Goal: Transaction & Acquisition: Purchase product/service

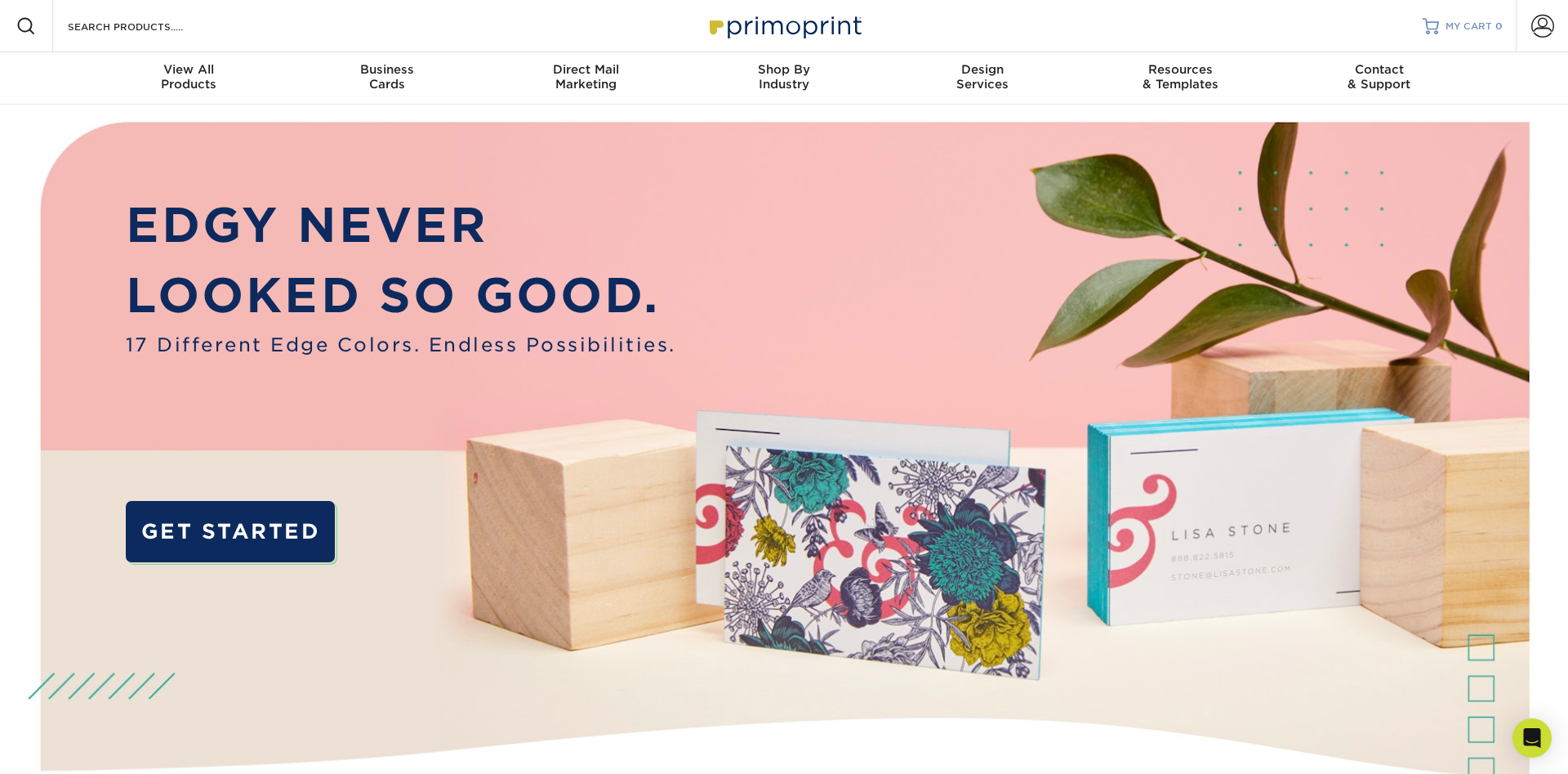
click at [1461, 18] on link "MY CART 0" at bounding box center [1462, 26] width 80 height 53
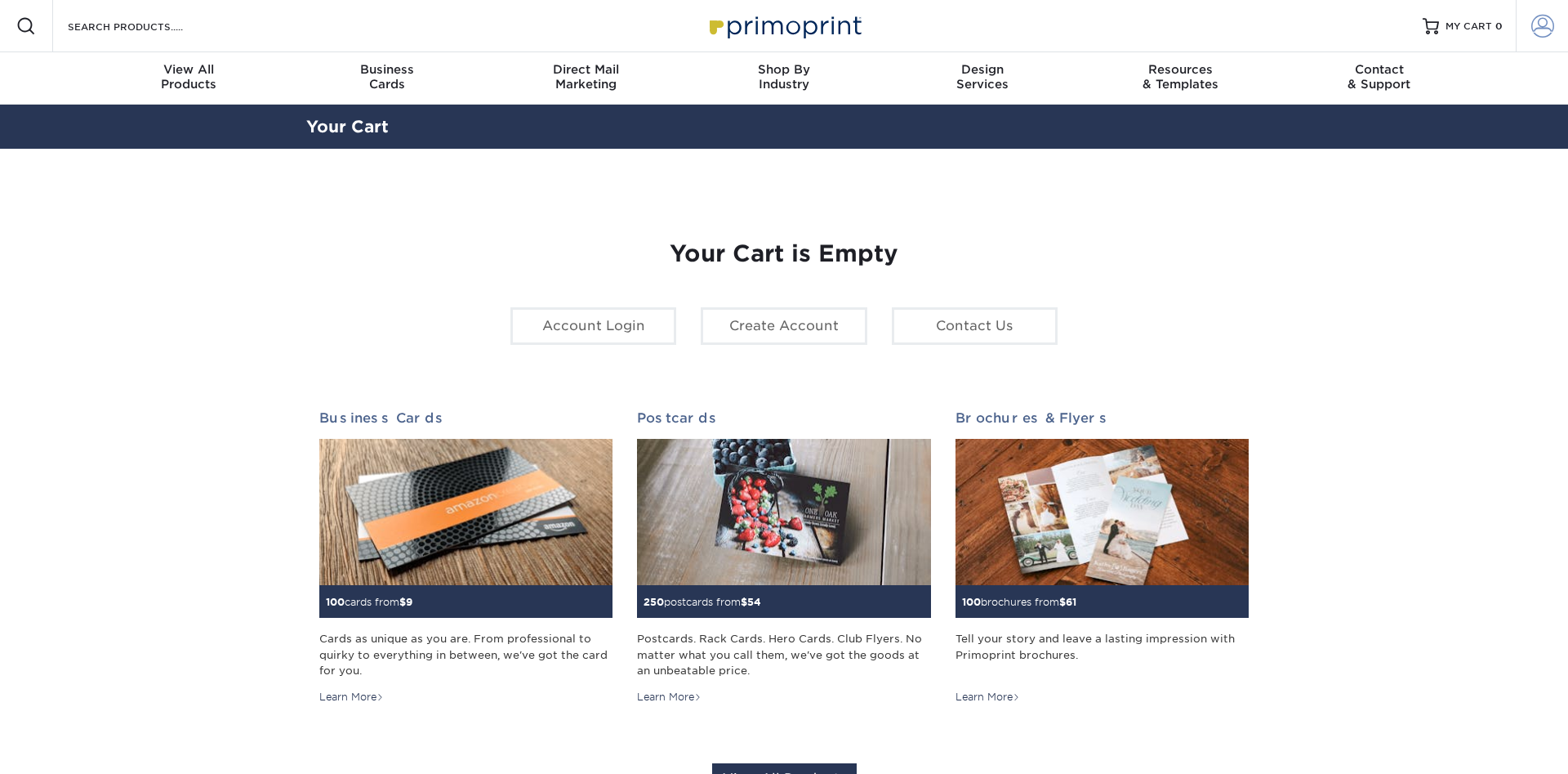
click at [1545, 28] on span at bounding box center [1542, 26] width 23 height 23
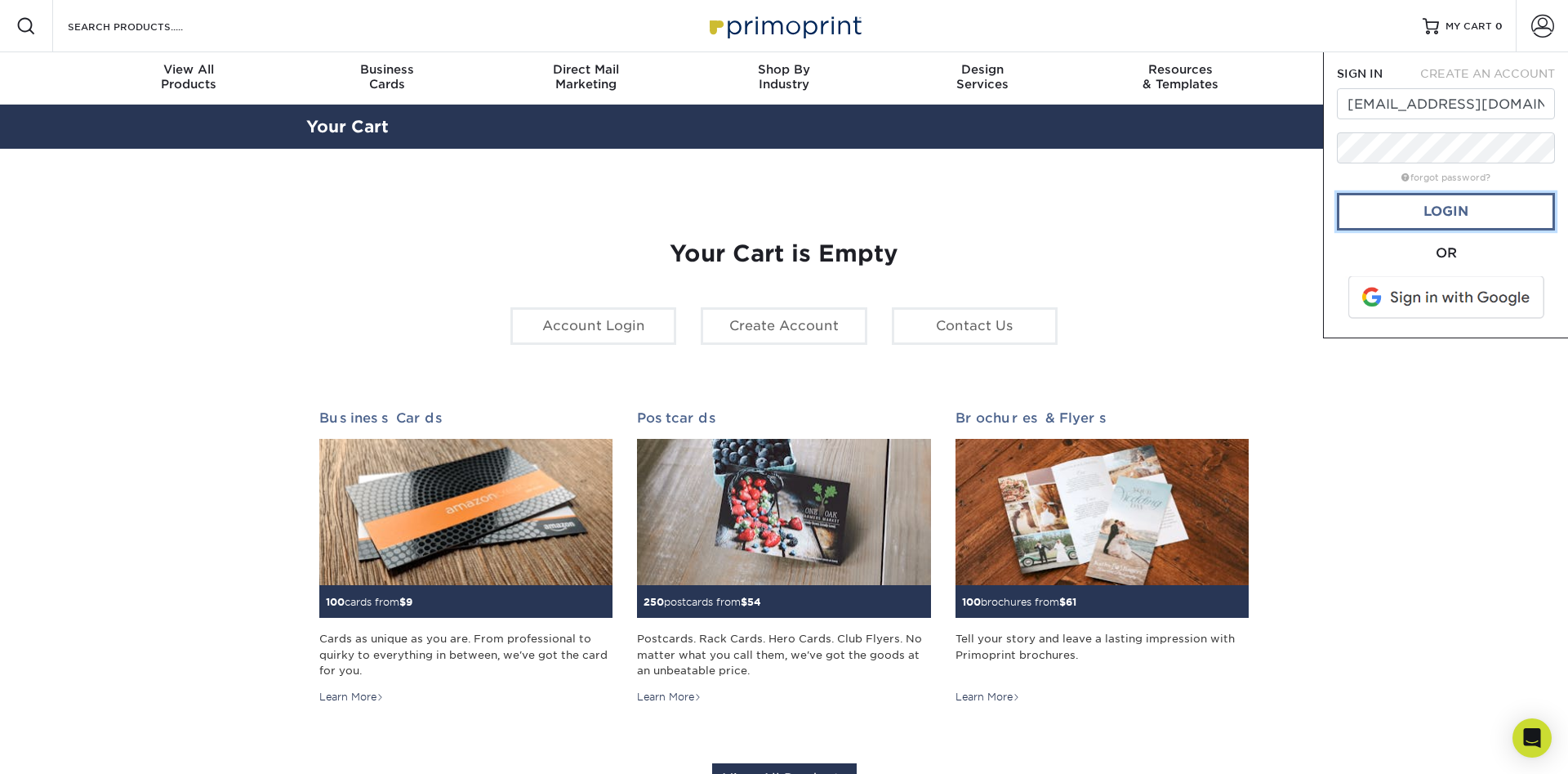
click at [1455, 211] on link "Login" at bounding box center [1445, 211] width 218 height 38
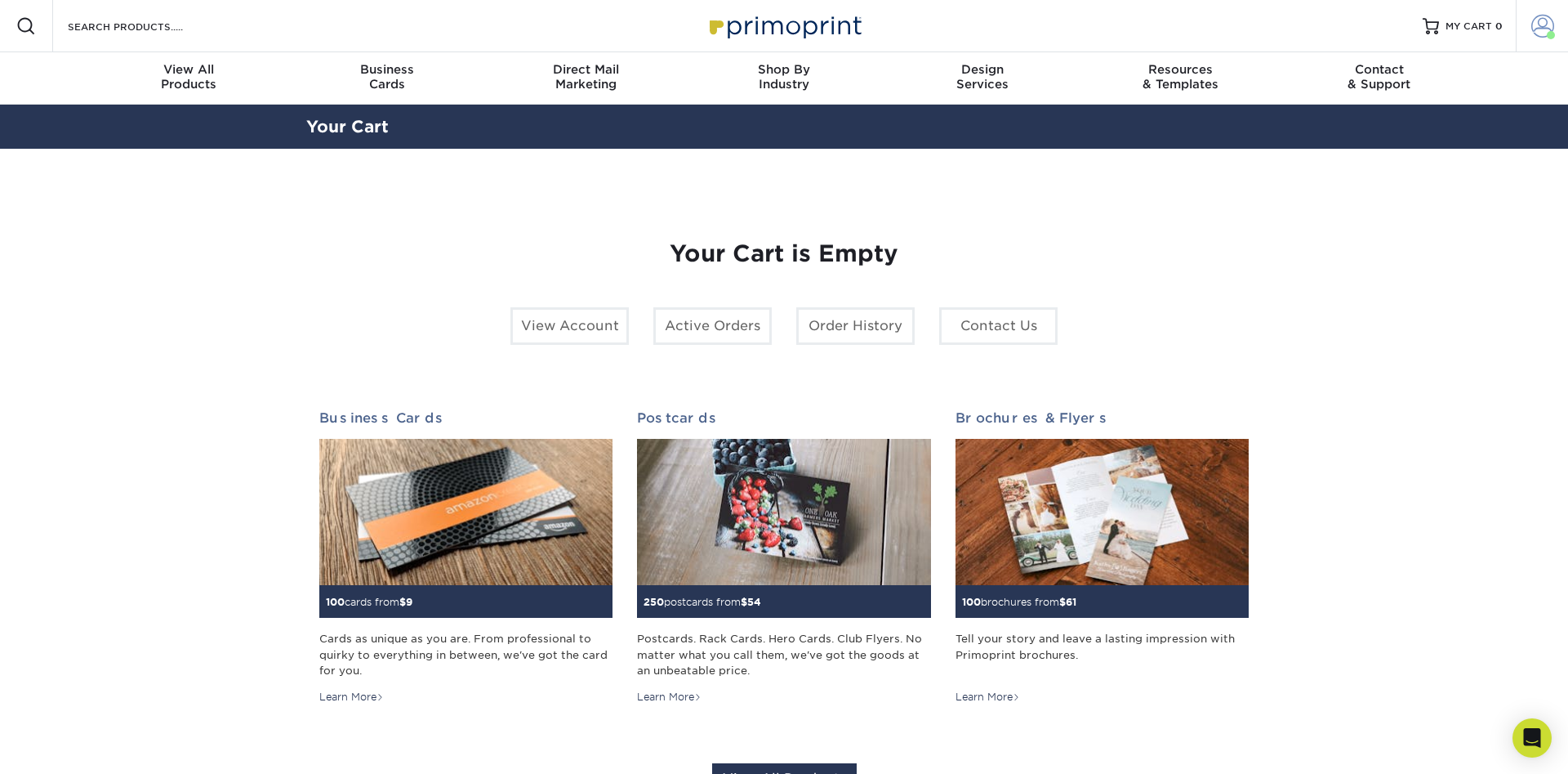
click at [1542, 24] on span at bounding box center [1542, 26] width 23 height 23
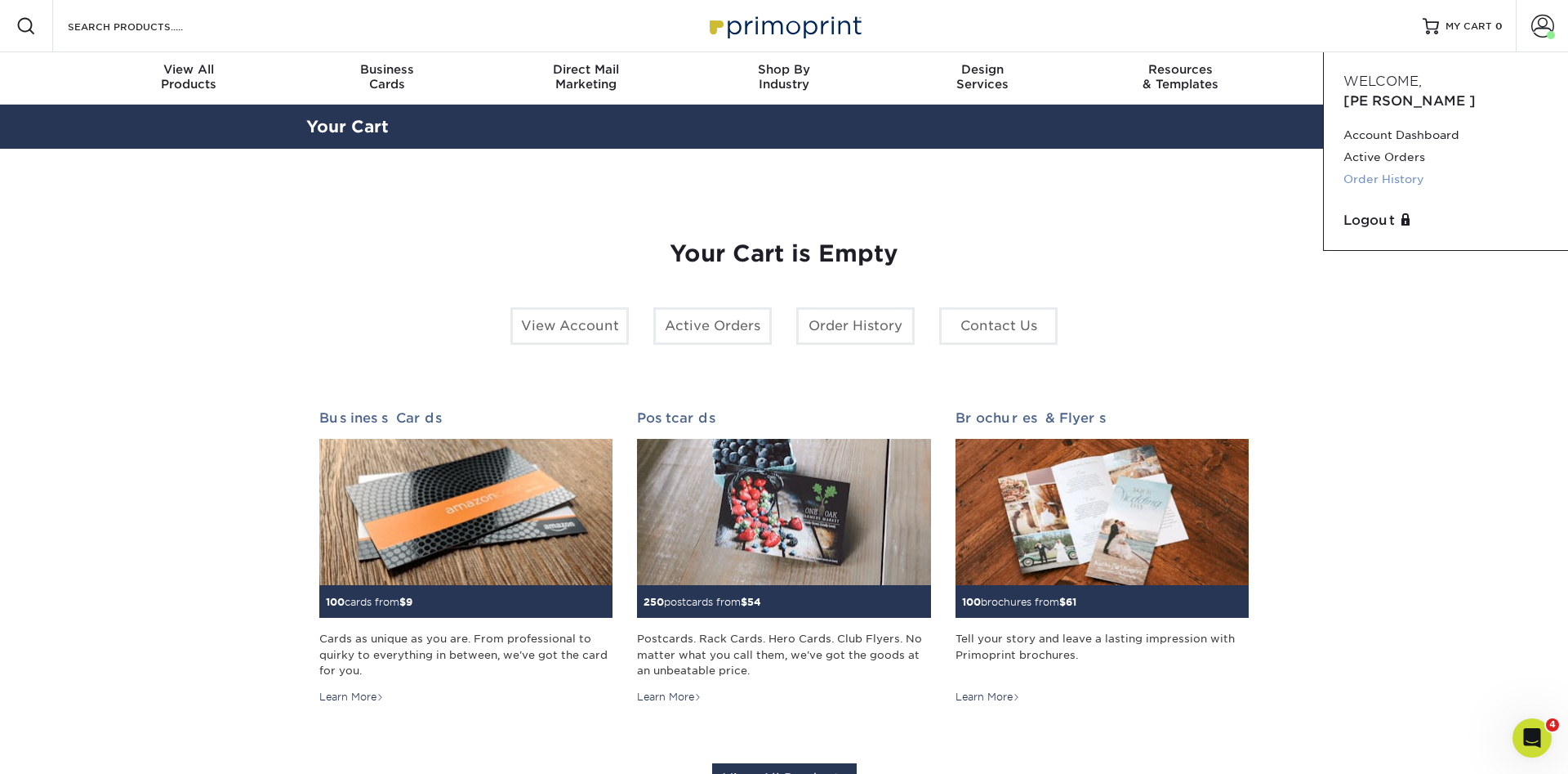
click at [1396, 169] on link "Order History" at bounding box center [1445, 180] width 205 height 22
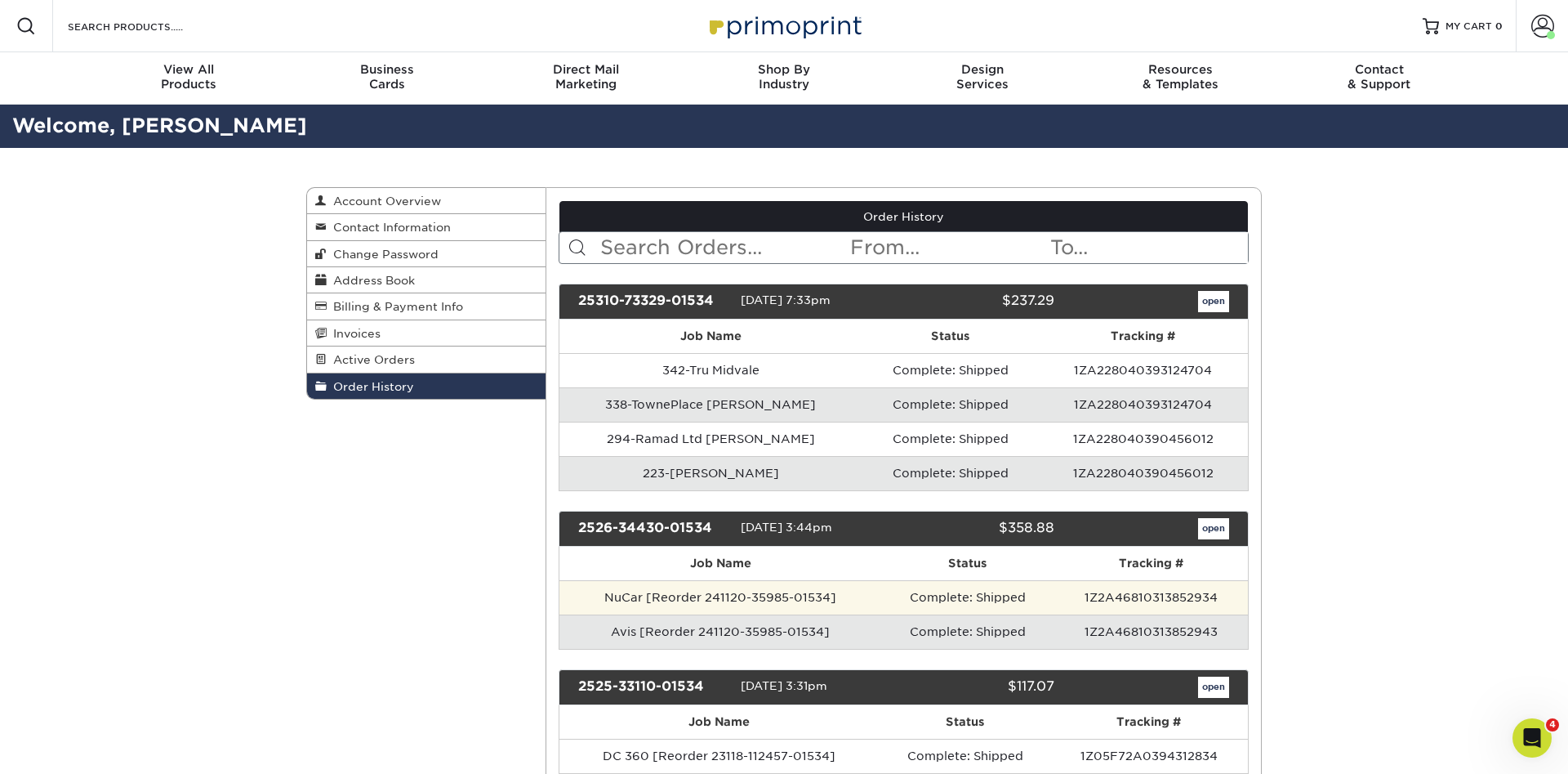
click at [699, 596] on td "NuCar [Reorder 241120-35985-01534]" at bounding box center [720, 596] width 322 height 34
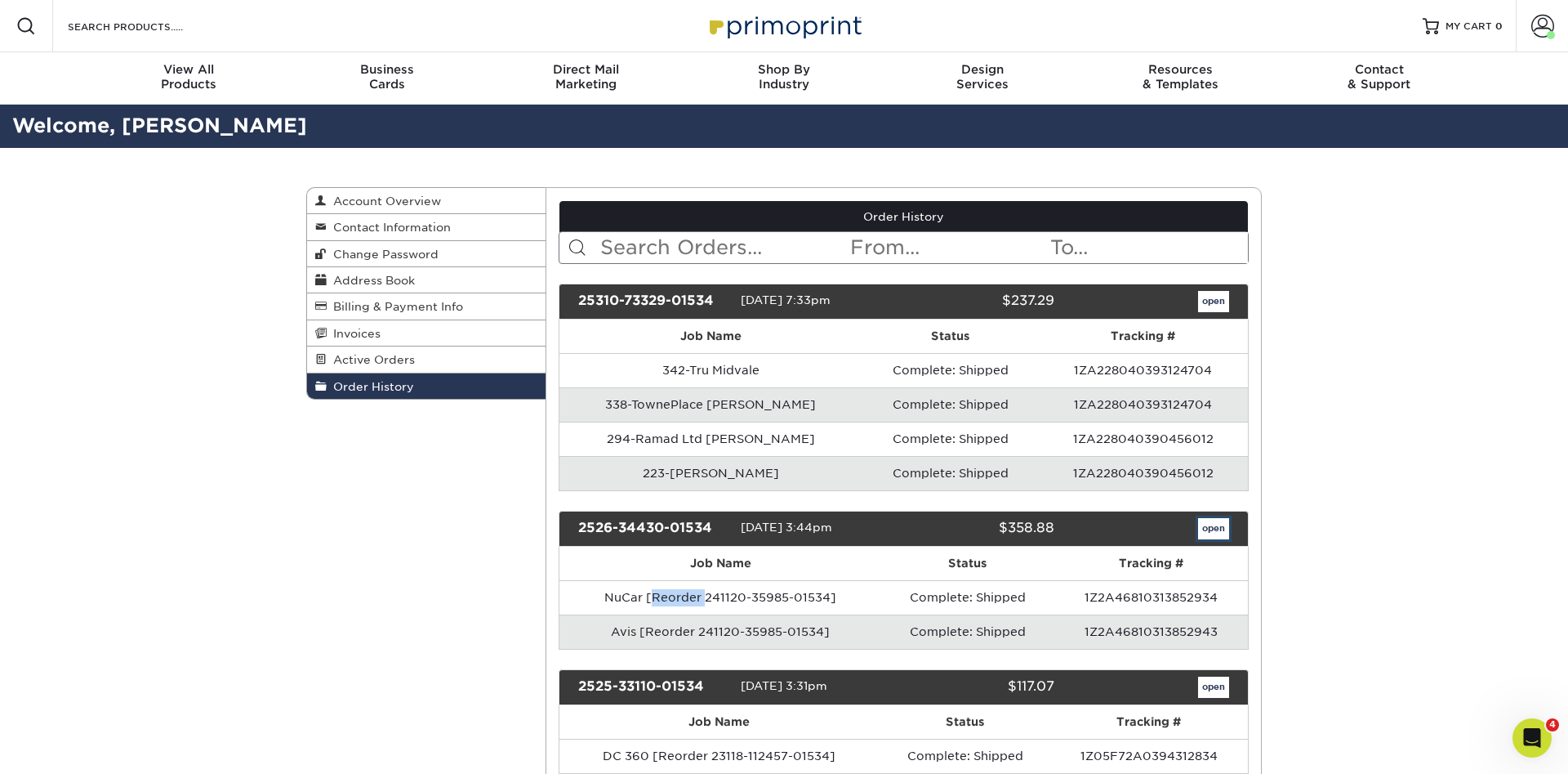
click at [1213, 530] on link "open" at bounding box center [1214, 528] width 31 height 21
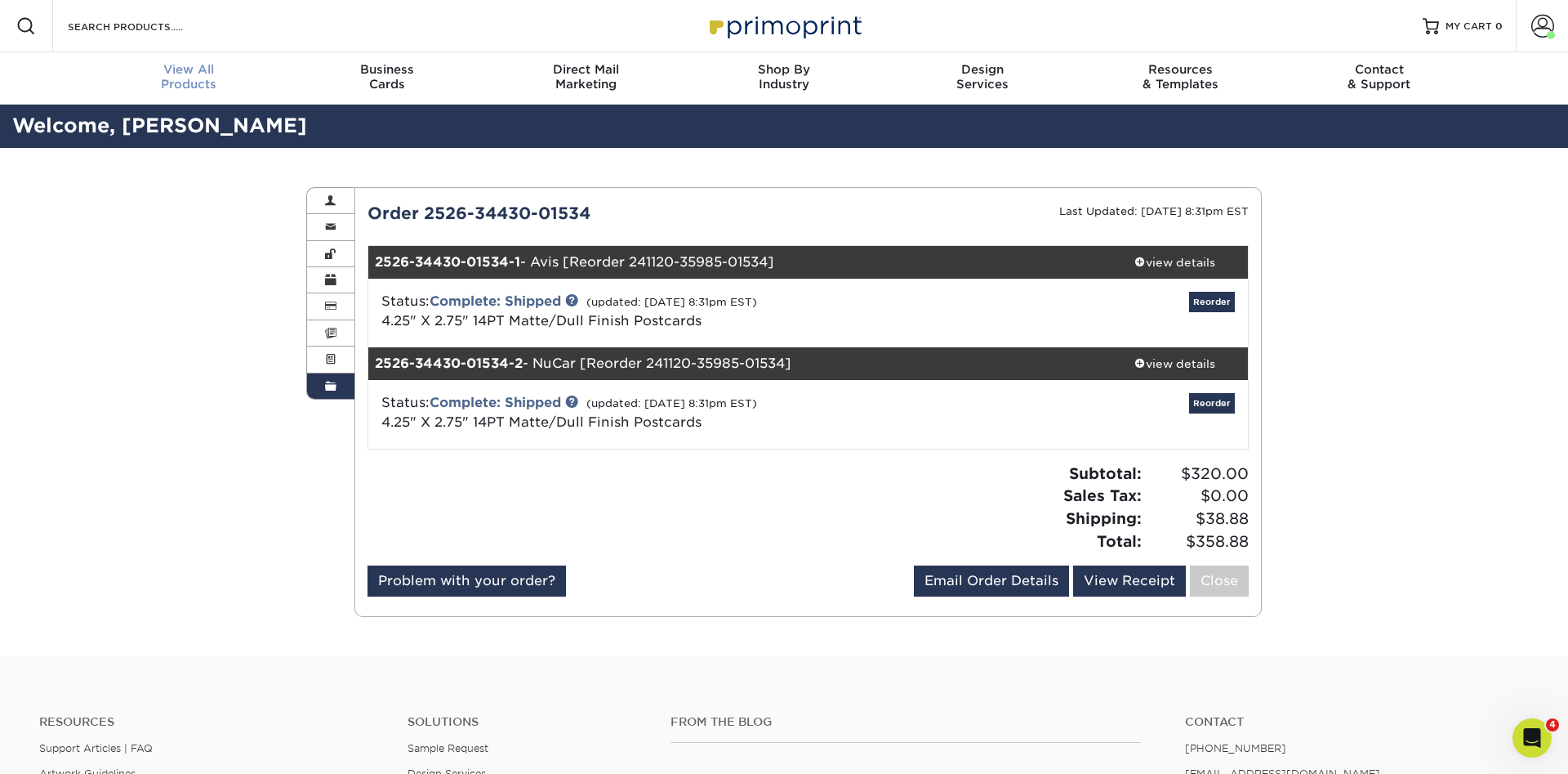
click at [187, 72] on span "View All" at bounding box center [189, 69] width 198 height 15
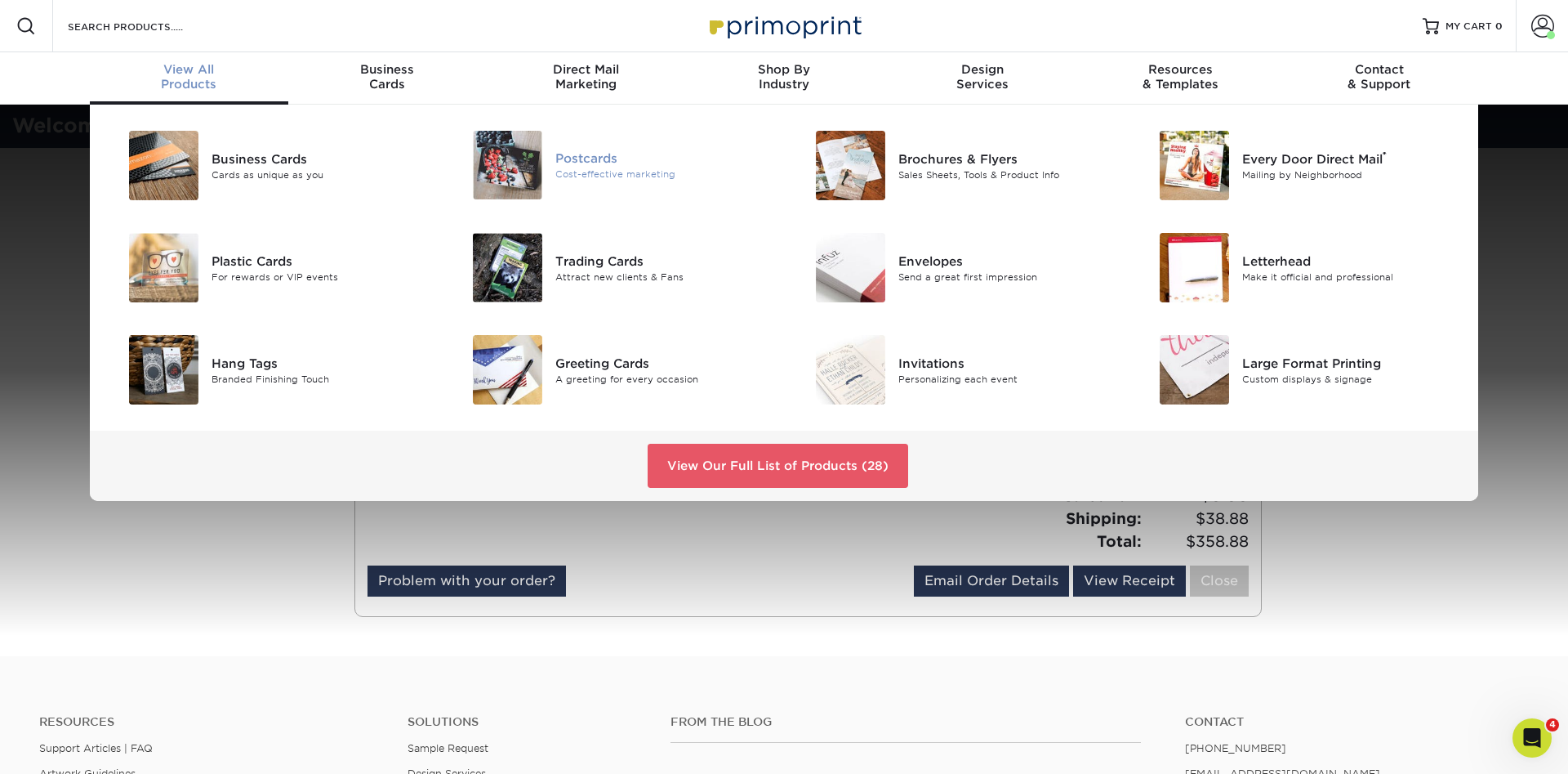
click at [591, 144] on div "Postcards Cost-effective marketing" at bounding box center [670, 165] width 228 height 68
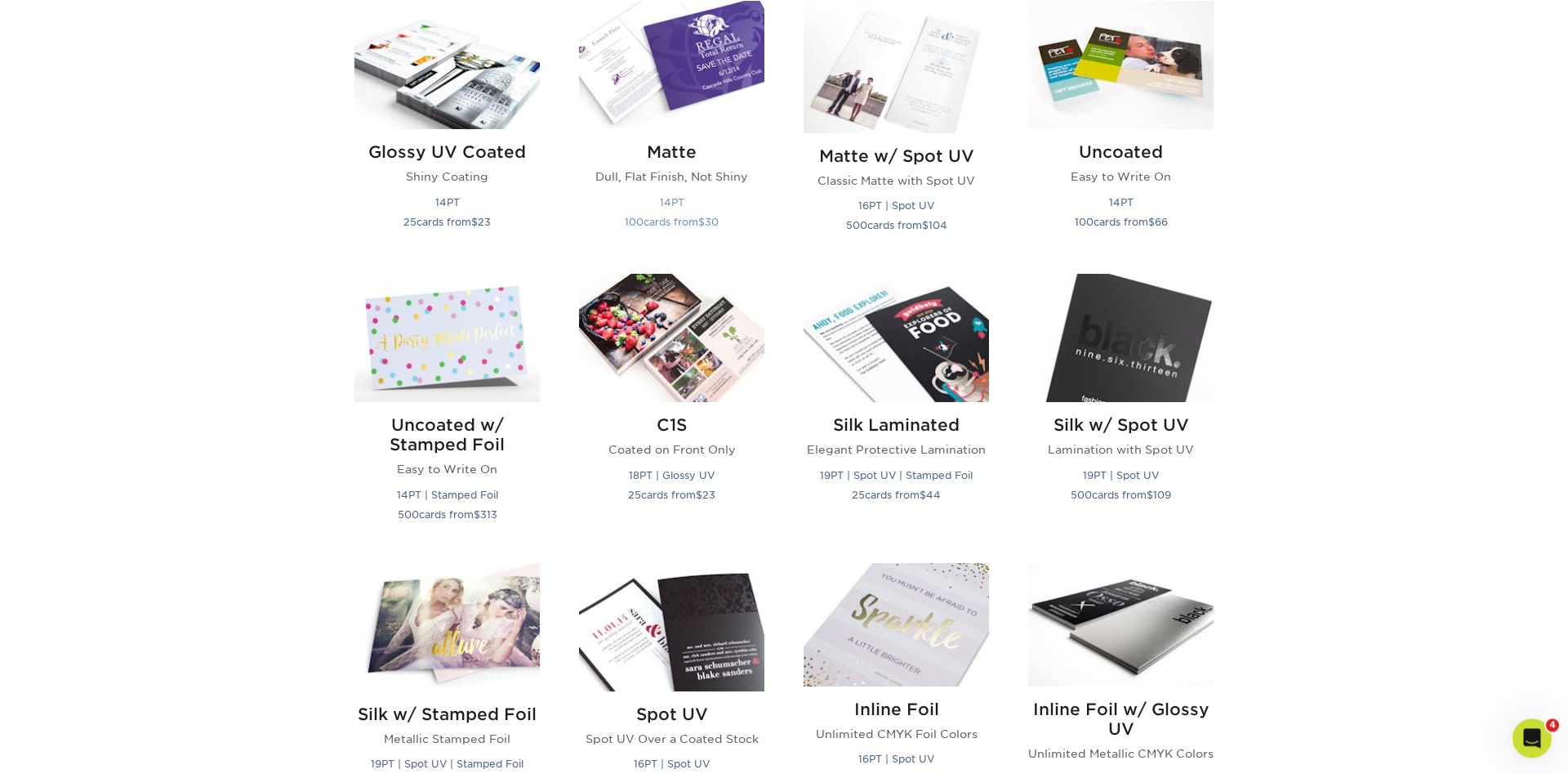
scroll to position [833, 0]
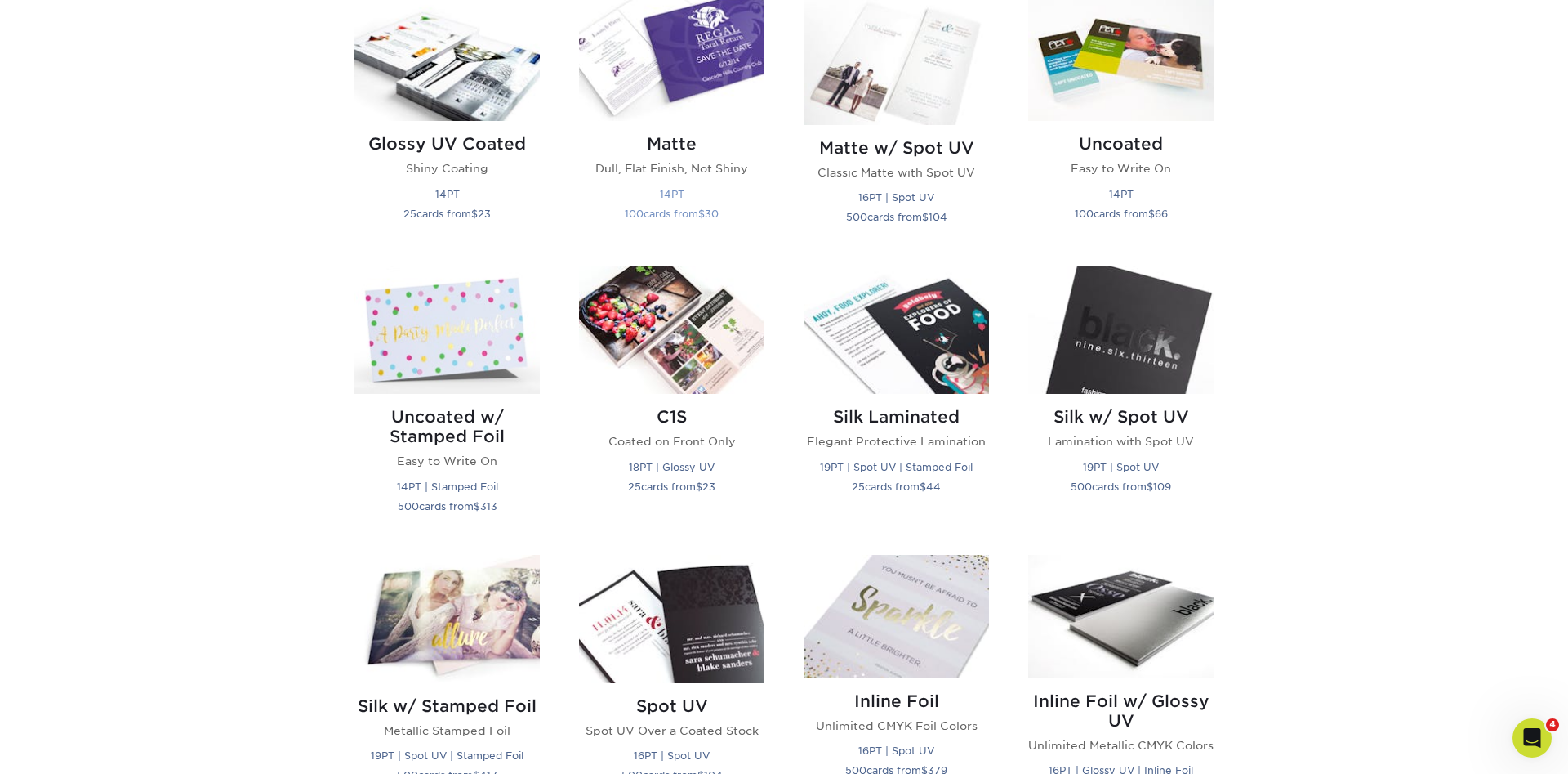
click at [705, 155] on div "Matte Dull, Flat Finish, Not Shiny 14PT 100 cards from $ 30" at bounding box center [672, 181] width 185 height 121
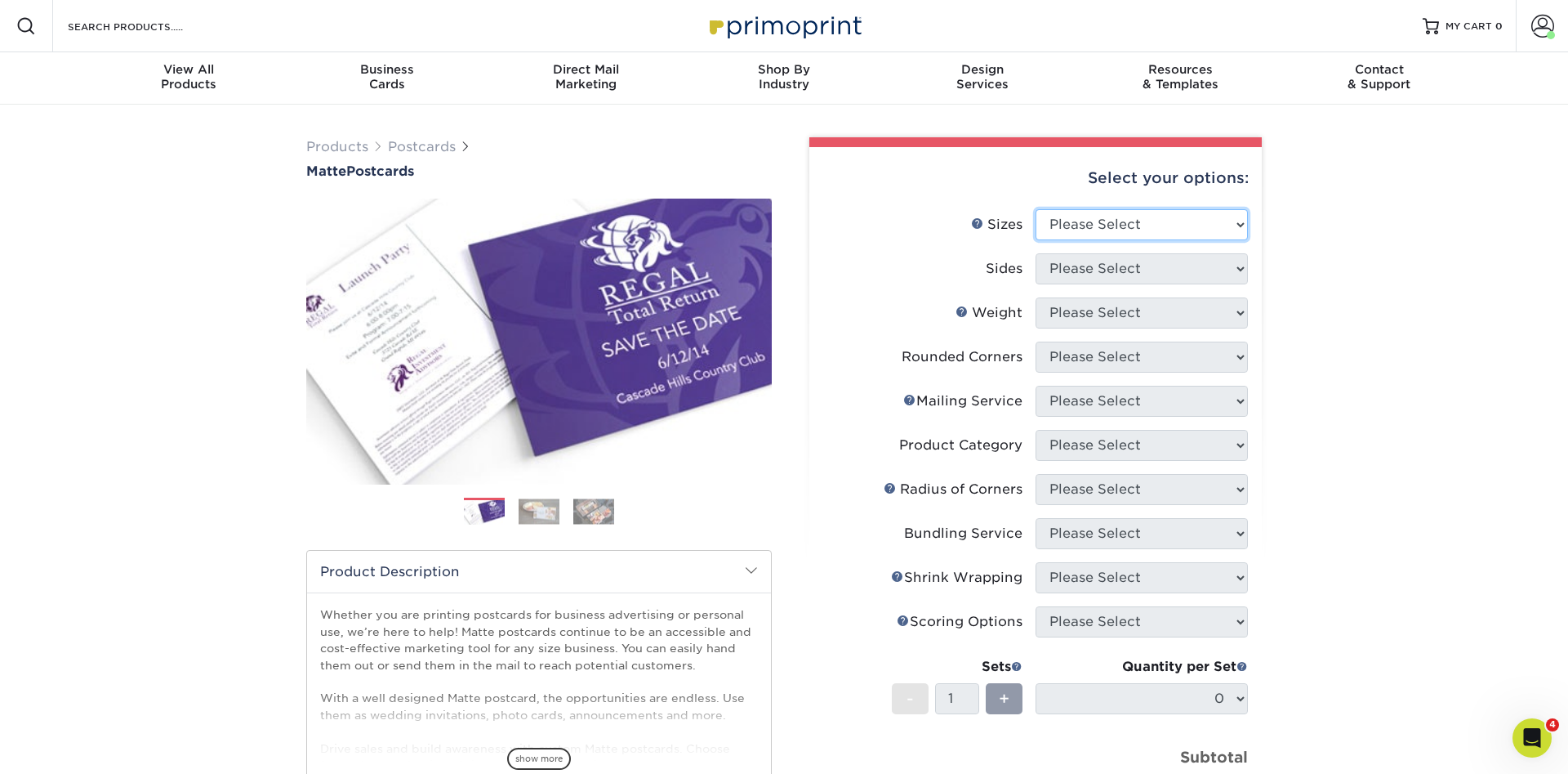
click at [1036, 209] on select "Please Select 1.5" x 7" 2" x 4" 2" x 6" 2" x 7" 2" x 8" 2.12" x 5.5" 2.125" x 5…" at bounding box center [1141, 225] width 213 height 31
click at [1199, 225] on select "Please Select 1.5" x 7" 2" x 4" 2" x 6" 2" x 7" 2" x 8" 2.12" x 5.5" 2.125" x 5…" at bounding box center [1141, 225] width 213 height 31
click at [1036, 209] on select "Please Select 1.5" x 7" 2" x 4" 2" x 6" 2" x 7" 2" x 8" 2.12" x 5.5" 2.125" x 5…" at bounding box center [1141, 225] width 213 height 31
